Goal: Information Seeking & Learning: Learn about a topic

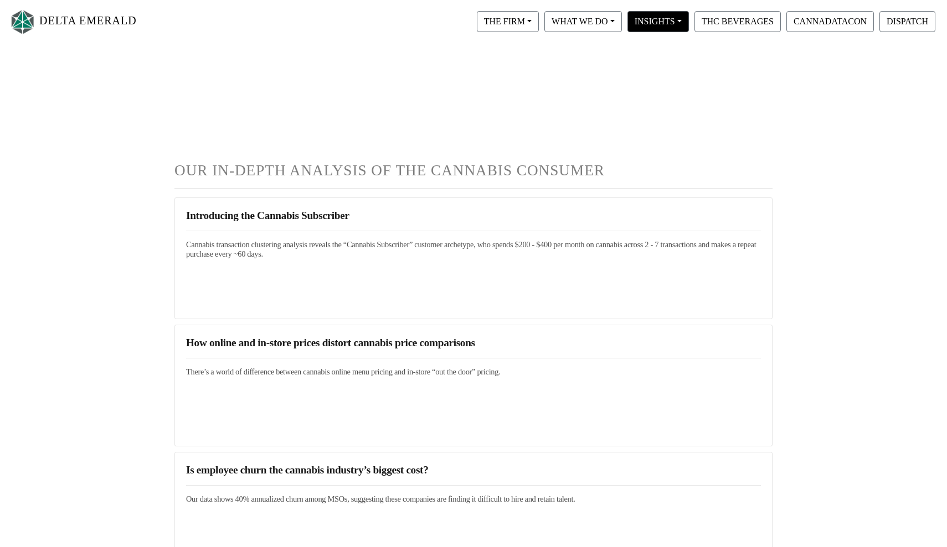
click at [643, 12] on nav "DELTA EMERALD THE FIRM Our Objective Our People Our Values Our Portfolio FAQ WH…" at bounding box center [473, 22] width 947 height 44
click at [866, 1] on nav "DELTA EMERALD THE FIRM Our Objective Our People Our Values Our Portfolio FAQ WH…" at bounding box center [473, 22] width 947 height 44
click at [751, 16] on button "THC BEVERAGES" at bounding box center [737, 21] width 86 height 21
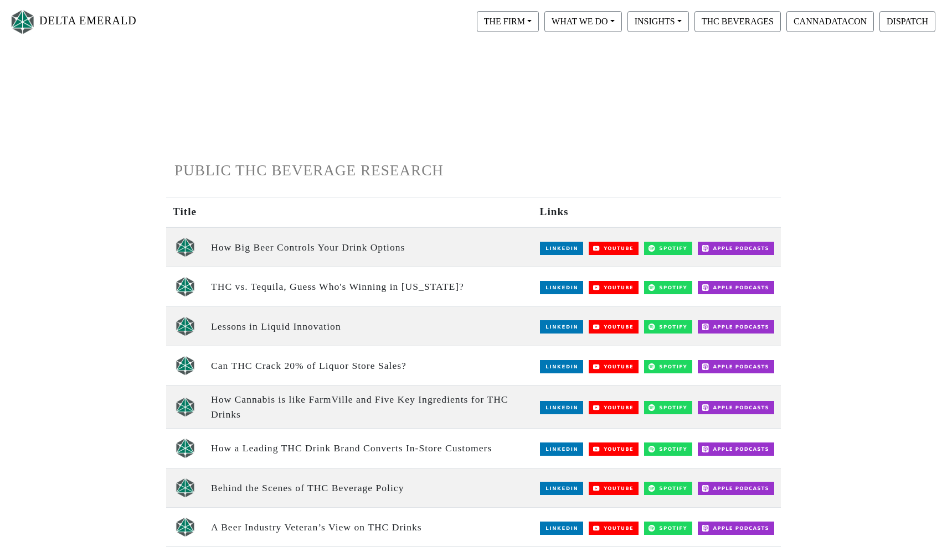
drag, startPoint x: 210, startPoint y: 326, endPoint x: 413, endPoint y: 324, distance: 202.6
click at [414, 324] on td "Lessons in Liquid Innovation" at bounding box center [368, 326] width 329 height 39
copy td "Lessons in Liquid Innovation"
click at [306, 369] on td "Can THC Crack 20% of Liquor Store Sales?" at bounding box center [368, 366] width 329 height 39
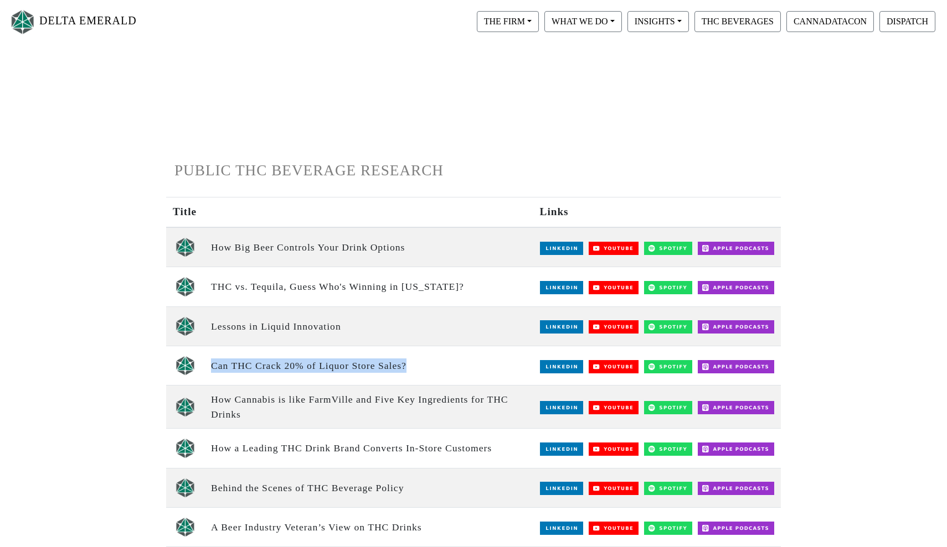
click at [306, 369] on td "Can THC Crack 20% of Liquor Store Sales?" at bounding box center [368, 366] width 329 height 39
click at [307, 369] on td "Can THC Crack 20% of Liquor Store Sales?" at bounding box center [368, 366] width 329 height 39
drag, startPoint x: 410, startPoint y: 363, endPoint x: 208, endPoint y: 366, distance: 202.1
click at [208, 366] on td "Can THC Crack 20% of Liquor Store Sales?" at bounding box center [368, 366] width 329 height 39
copy td "Can THC Crack 20% of Liquor Store Sales?"
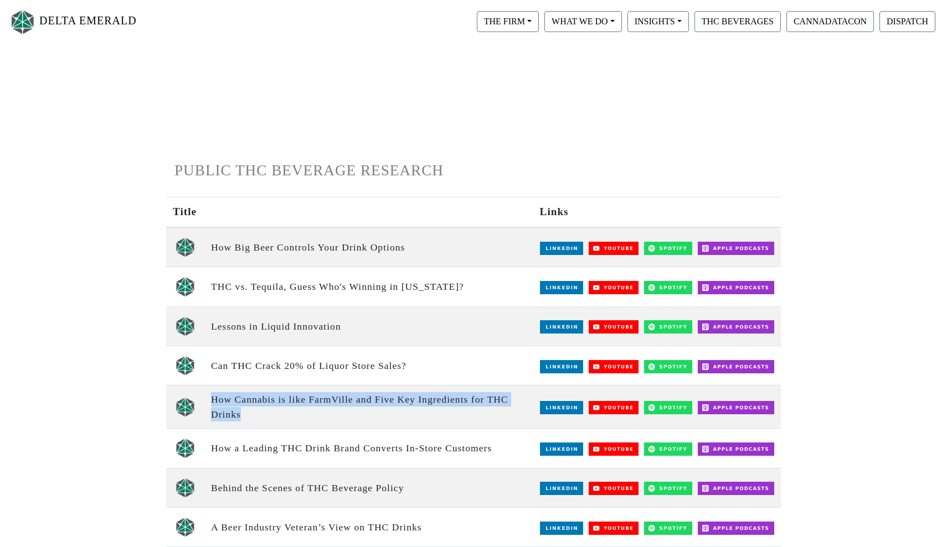
drag, startPoint x: 250, startPoint y: 412, endPoint x: 211, endPoint y: 397, distance: 41.5
click at [211, 397] on td "How Cannabis is like FarmVille and Five Key Ingredients for THC Drinks" at bounding box center [368, 407] width 329 height 43
copy td "How Cannabis is like FarmVille and Five Key Ingredients for THC Drinks"
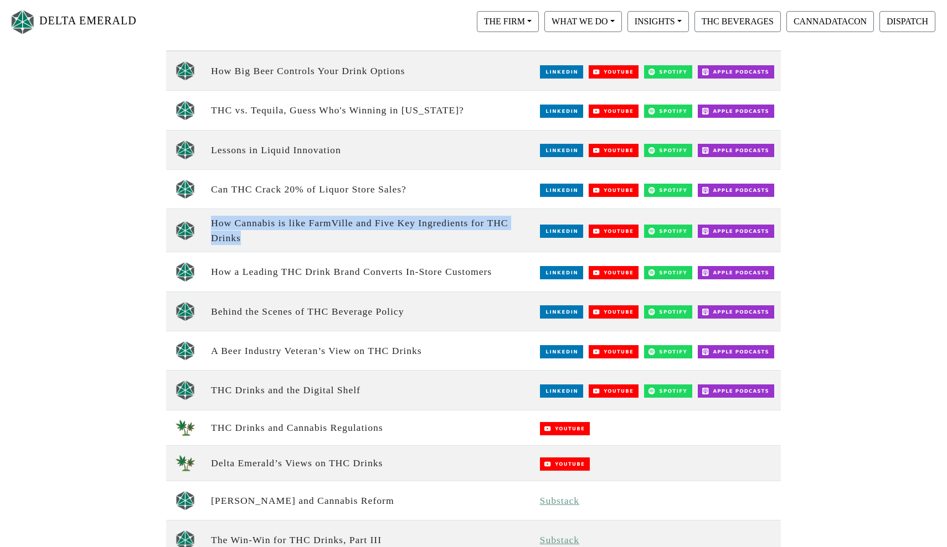
scroll to position [187, 0]
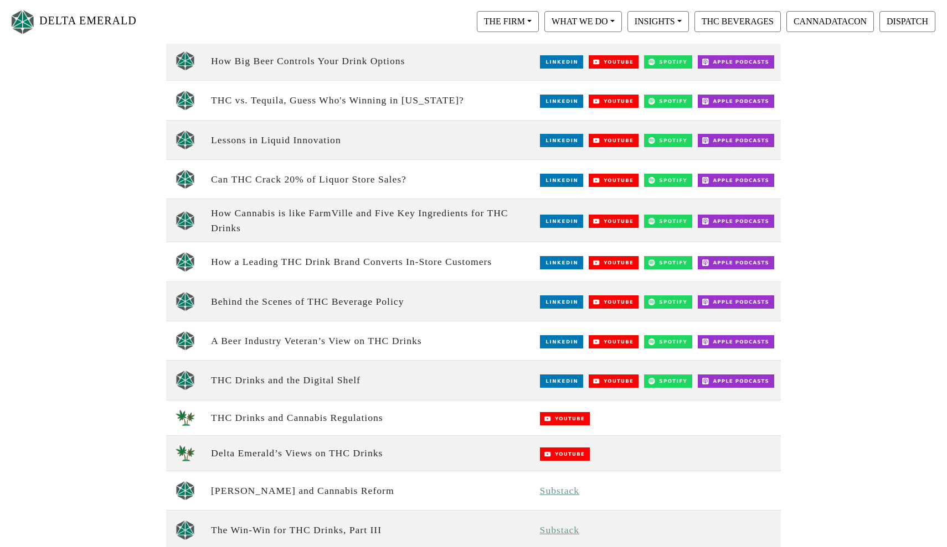
click at [323, 265] on td "How a Leading THC Drink Brand Converts In-Store Customers" at bounding box center [368, 261] width 329 height 39
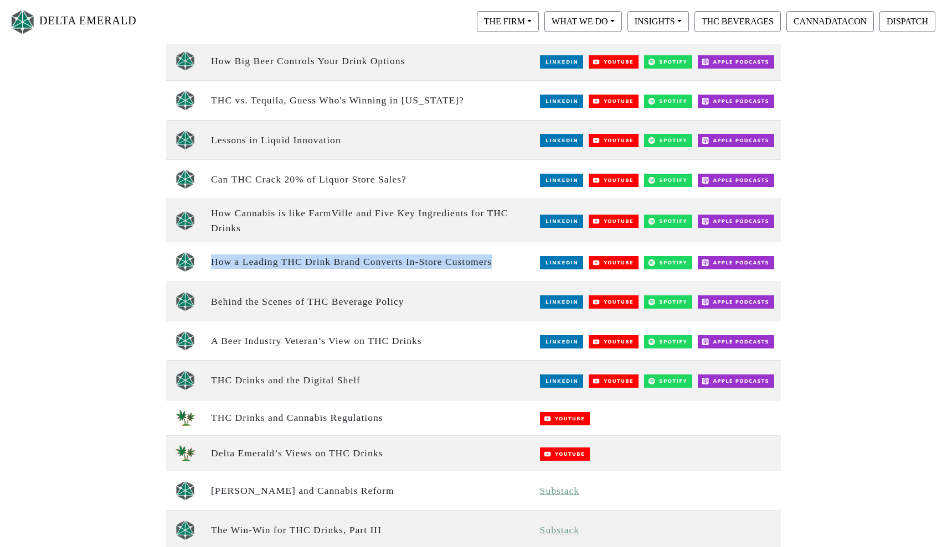
drag, startPoint x: 492, startPoint y: 257, endPoint x: 209, endPoint y: 256, distance: 282.9
click at [209, 256] on td "How a Leading THC Drink Brand Converts In-Store Customers" at bounding box center [368, 261] width 329 height 39
copy td "How a Leading THC Drink Brand Converts In-Store Customers"
